Goal: Task Accomplishment & Management: Manage account settings

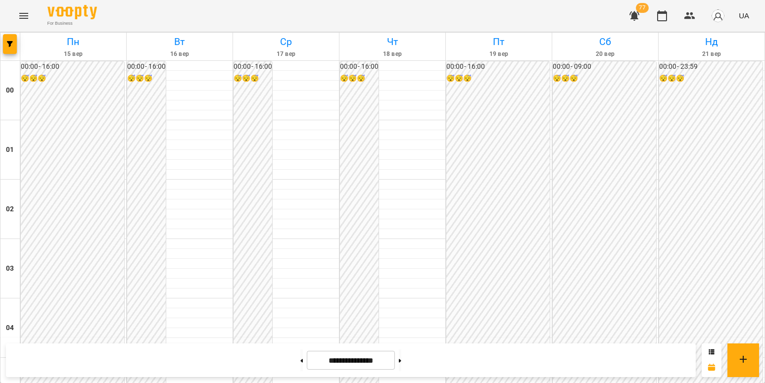
scroll to position [940, 0]
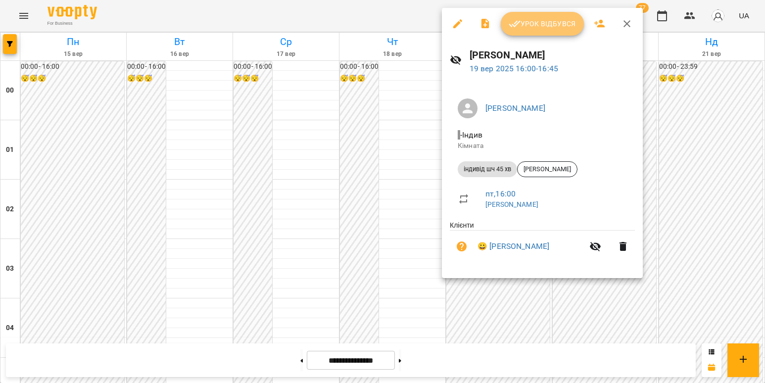
click at [549, 14] on button "Урок відбувся" at bounding box center [542, 24] width 83 height 24
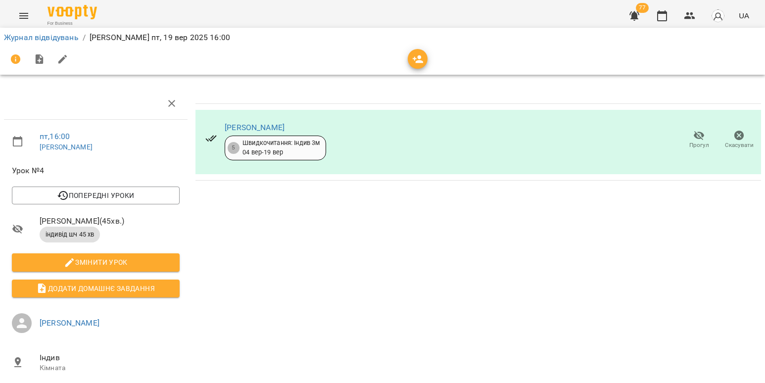
click at [19, 32] on li "Журнал відвідувань" at bounding box center [41, 38] width 75 height 12
click at [19, 41] on link "Журнал відвідувань" at bounding box center [41, 37] width 75 height 9
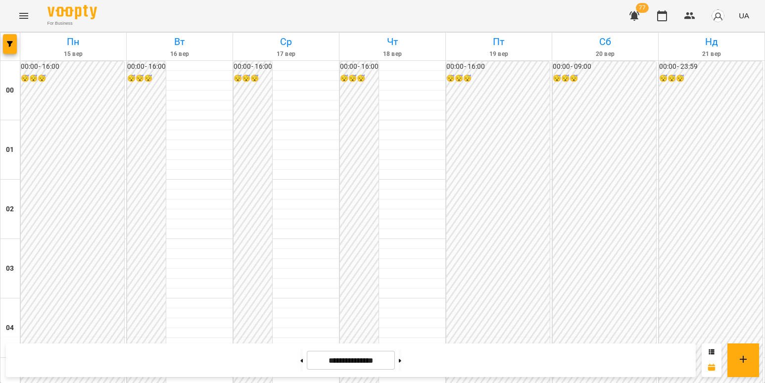
scroll to position [1048, 0]
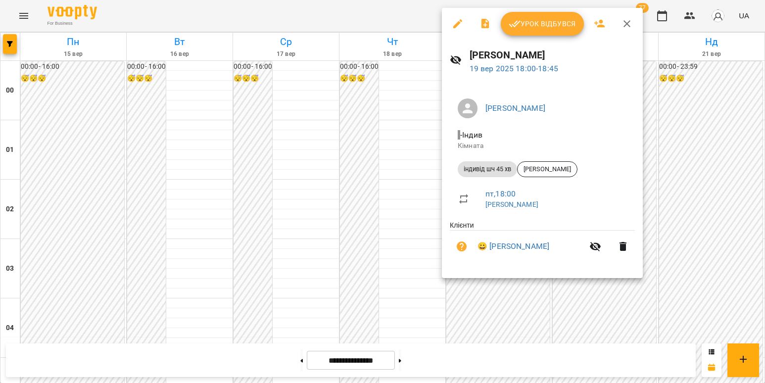
click at [548, 35] on button "Урок відбувся" at bounding box center [542, 24] width 83 height 24
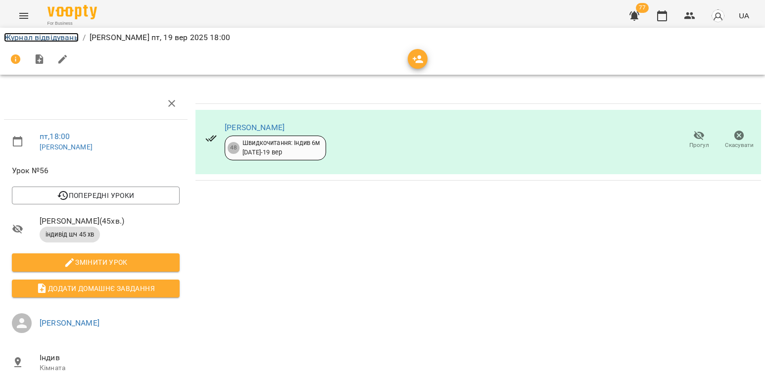
click at [60, 38] on link "Журнал відвідувань" at bounding box center [41, 37] width 75 height 9
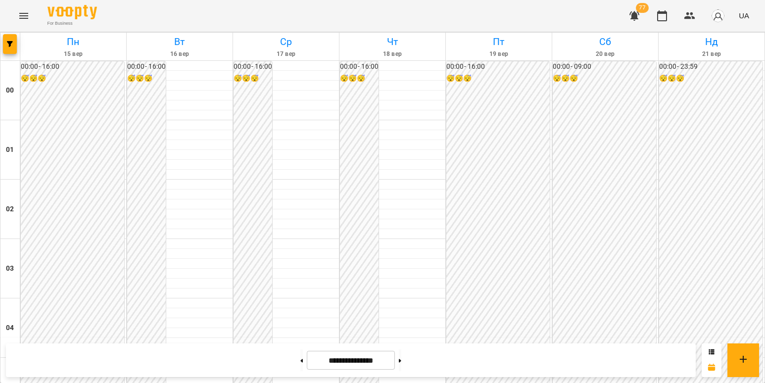
scroll to position [940, 0]
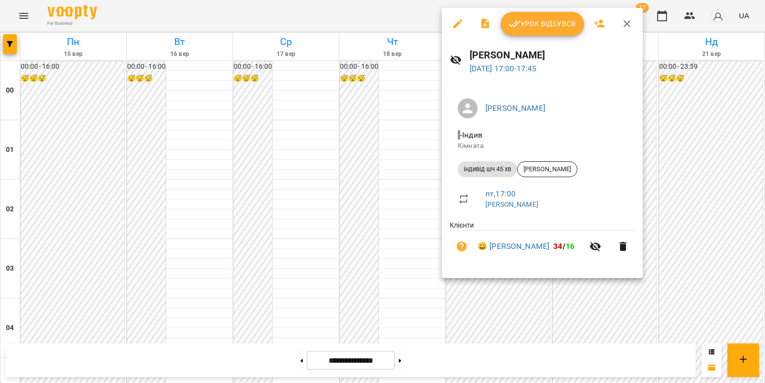
click at [546, 13] on button "Урок відбувся" at bounding box center [542, 24] width 83 height 24
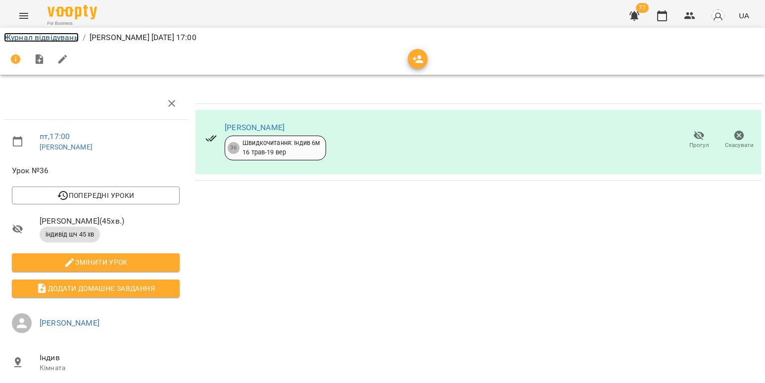
click at [43, 37] on link "Журнал відвідувань" at bounding box center [41, 37] width 75 height 9
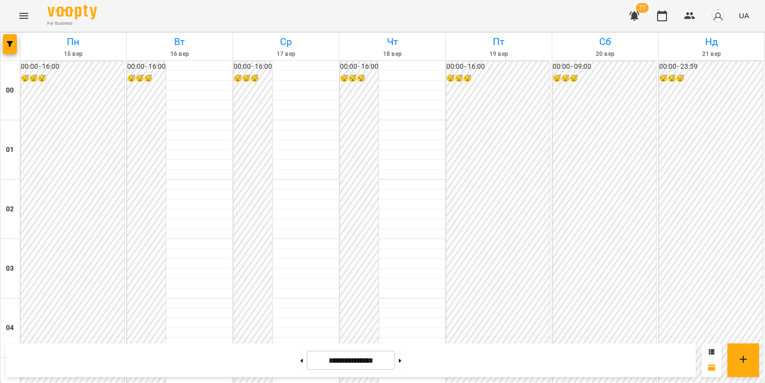
scroll to position [949, 0]
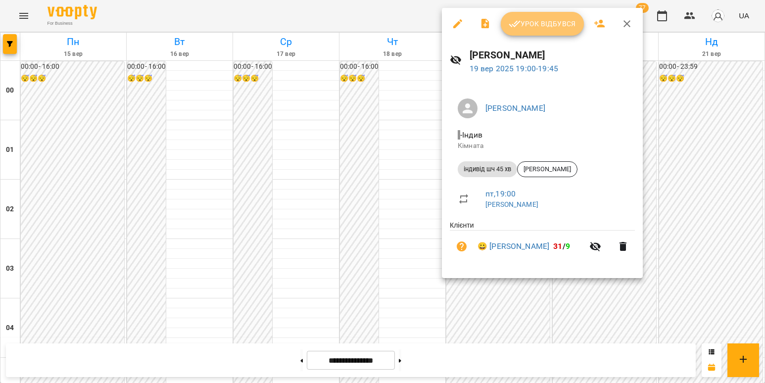
click at [539, 24] on span "Урок відбувся" at bounding box center [542, 24] width 67 height 12
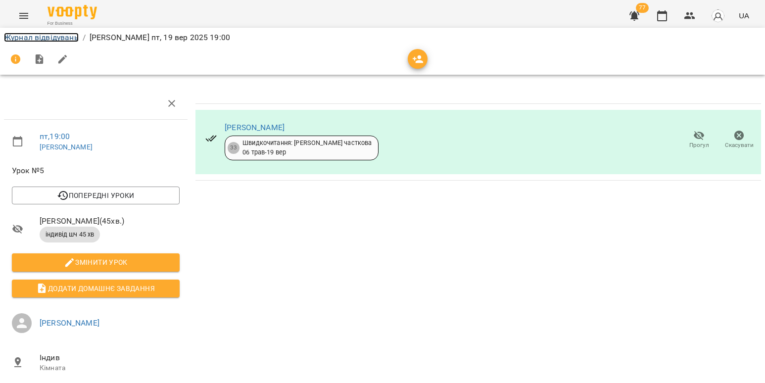
click at [6, 33] on link "Журнал відвідувань" at bounding box center [41, 37] width 75 height 9
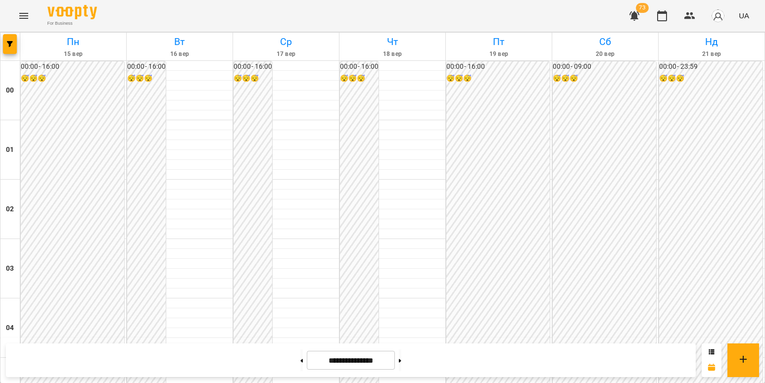
scroll to position [1039, 0]
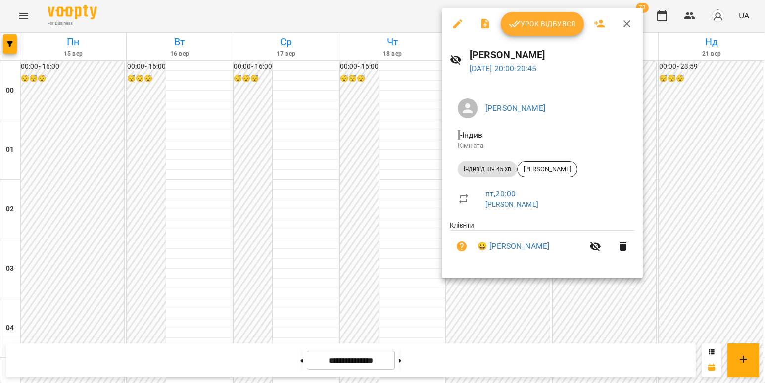
click at [453, 23] on icon "button" at bounding box center [458, 24] width 12 height 12
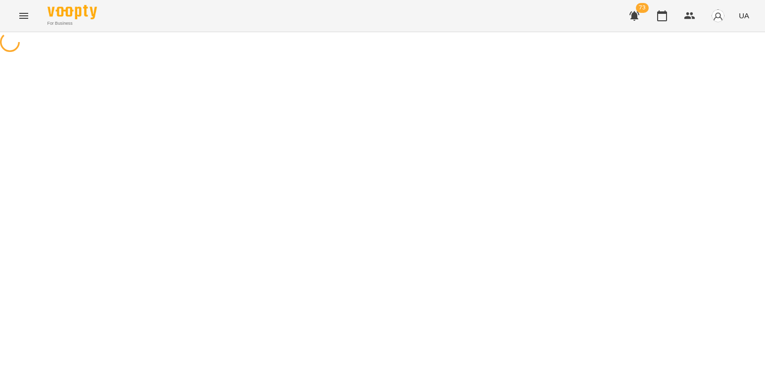
select select "**********"
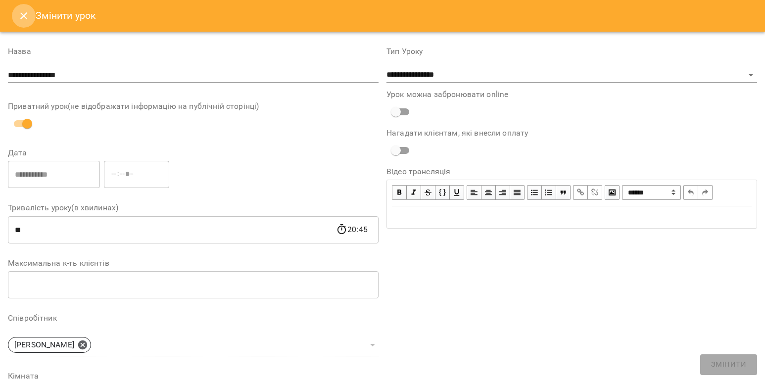
click at [19, 14] on icon "Close" at bounding box center [24, 16] width 12 height 12
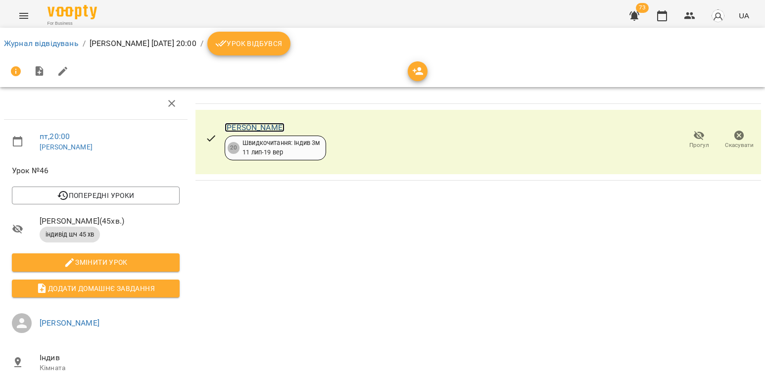
click at [234, 128] on link "[PERSON_NAME]" at bounding box center [255, 127] width 60 height 9
click at [20, 41] on link "Журнал відвідувань" at bounding box center [41, 43] width 75 height 9
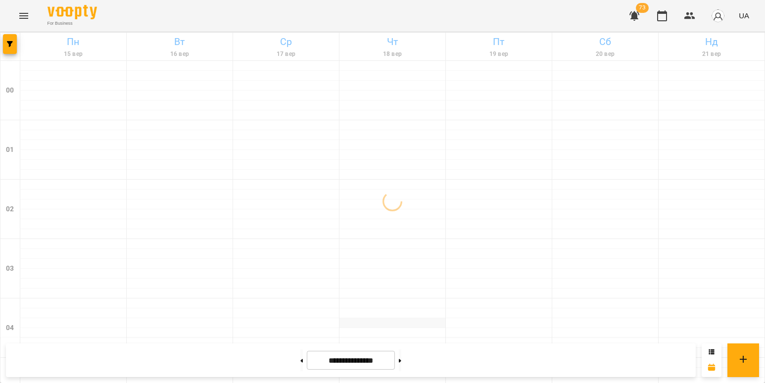
scroll to position [297, 0]
